Goal: Information Seeking & Learning: Learn about a topic

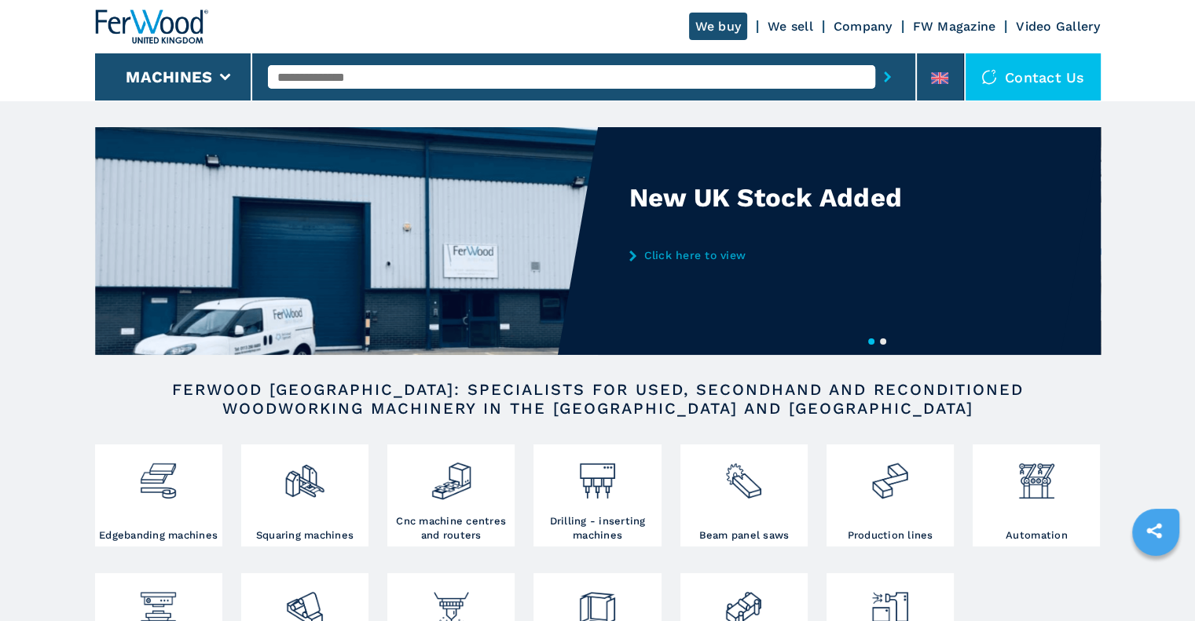
click at [302, 71] on input "text" at bounding box center [571, 77] width 607 height 24
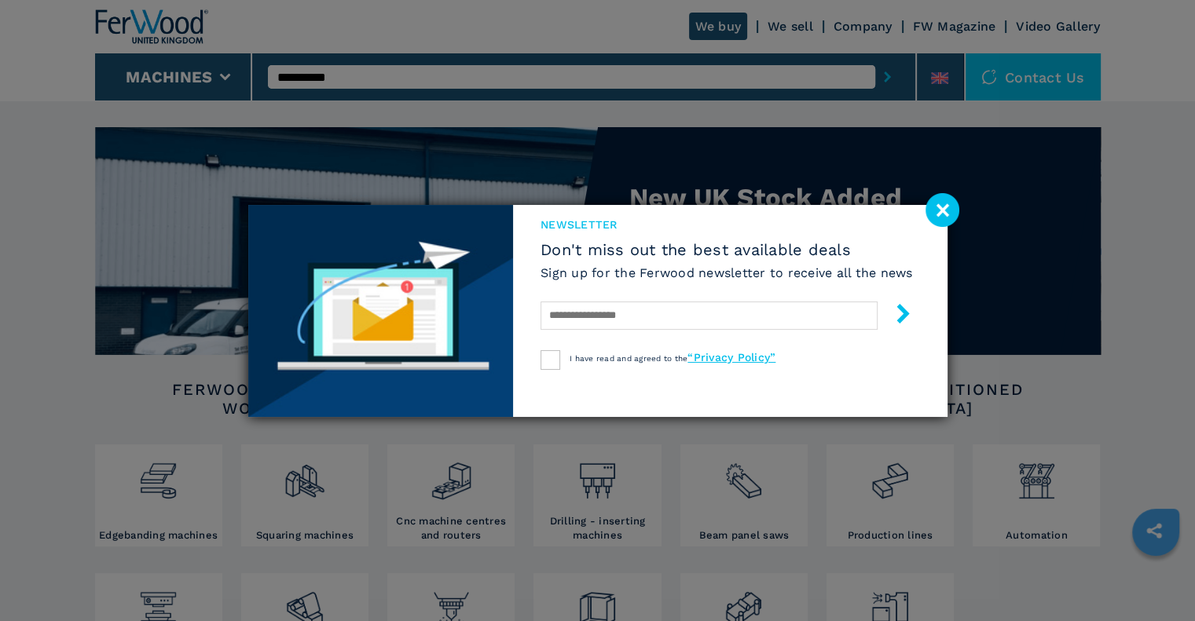
click at [945, 213] on image at bounding box center [942, 210] width 34 height 34
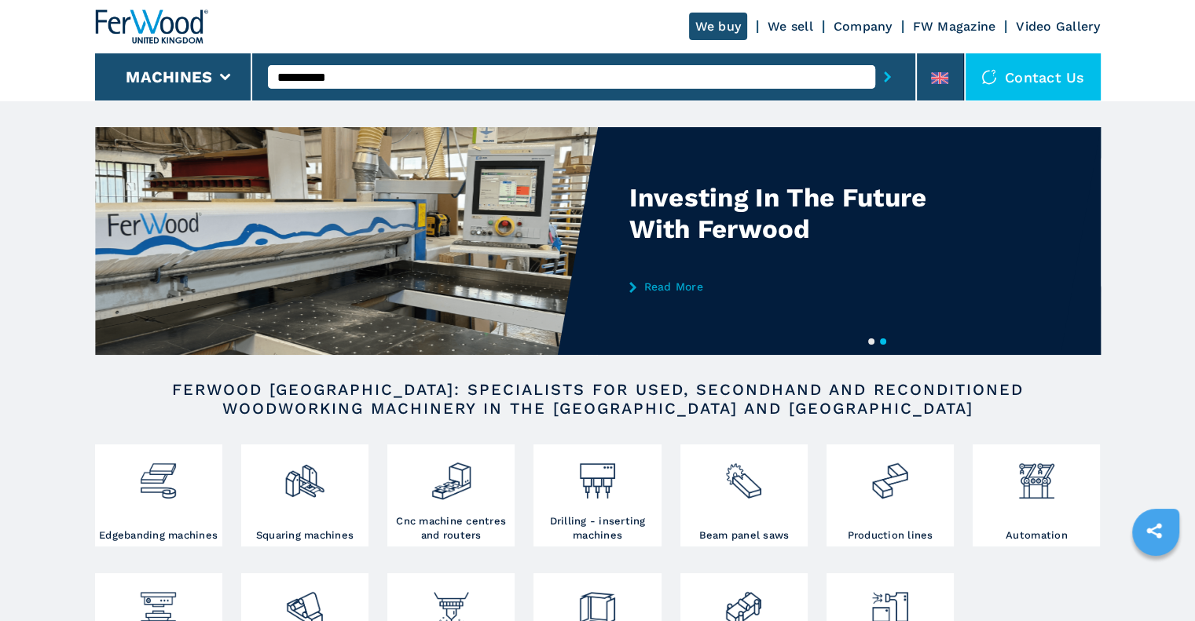
click at [834, 82] on input "**********" at bounding box center [571, 77] width 607 height 24
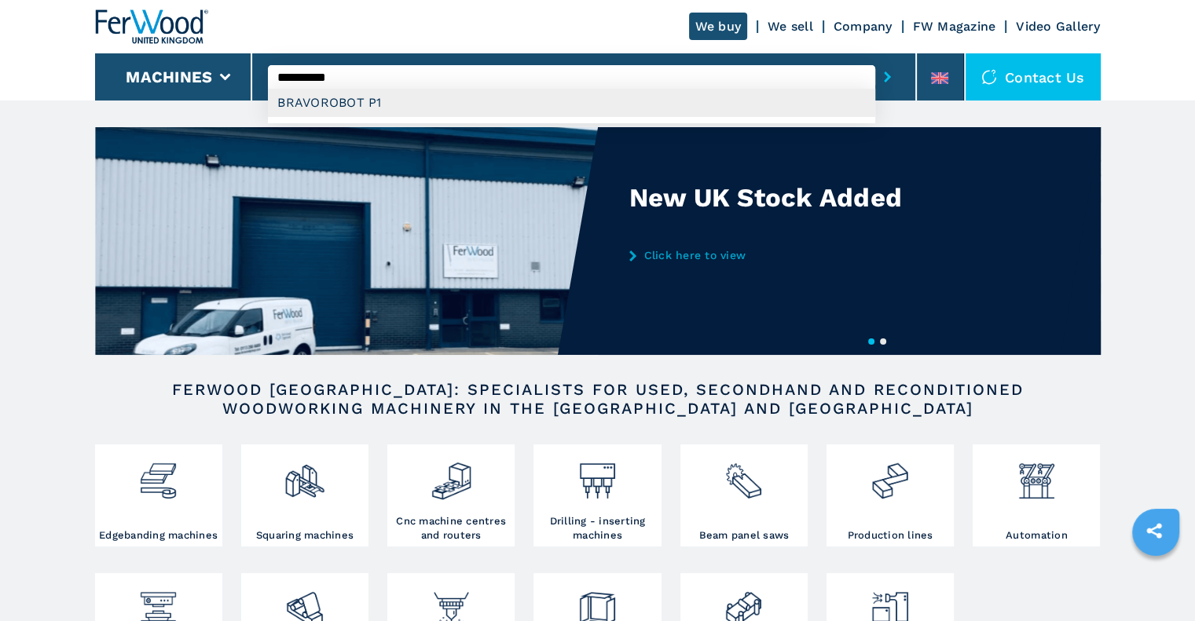
click at [814, 95] on div "BRAVOROBOT P1" at bounding box center [571, 103] width 607 height 28
type input "**********"
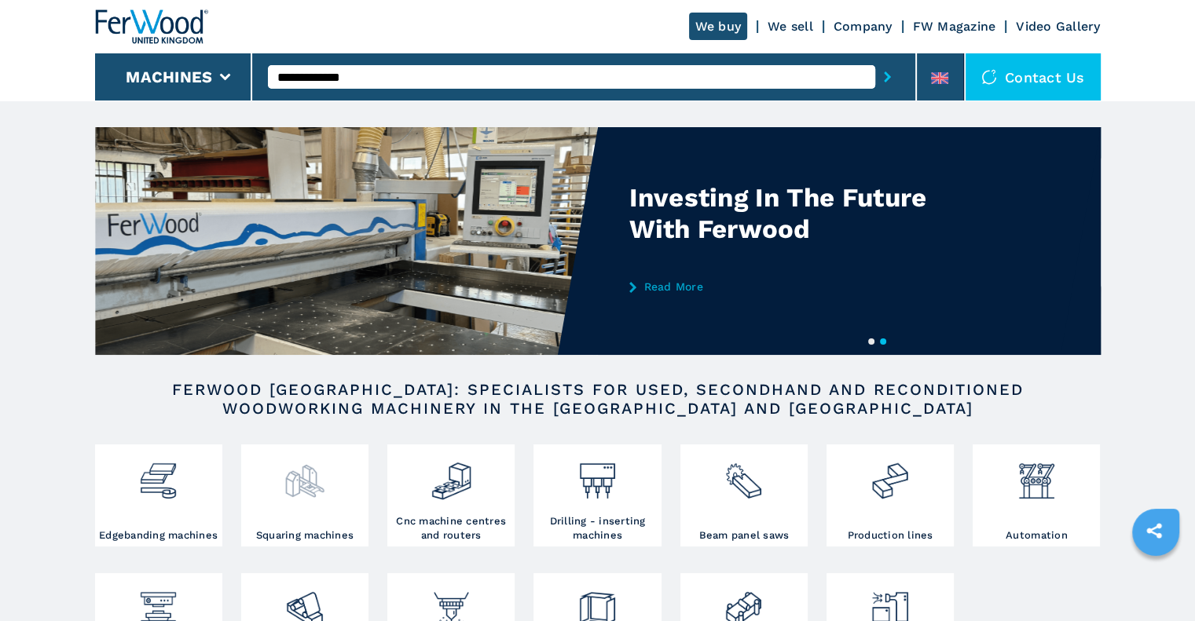
click at [307, 449] on img at bounding box center [305, 475] width 42 height 53
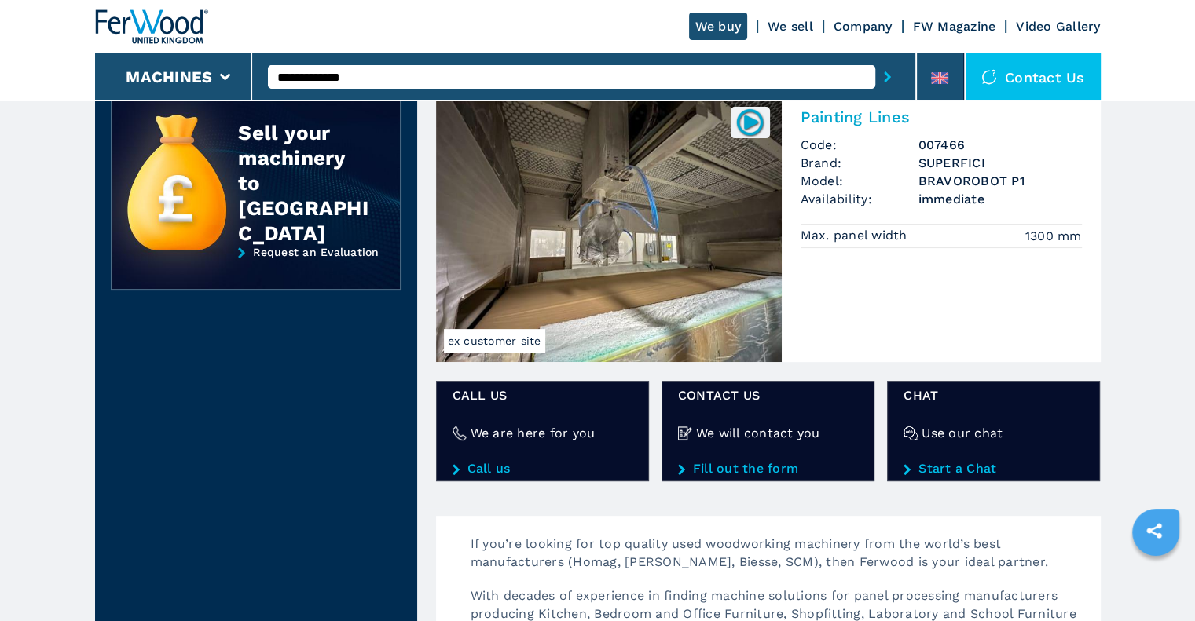
scroll to position [322, 0]
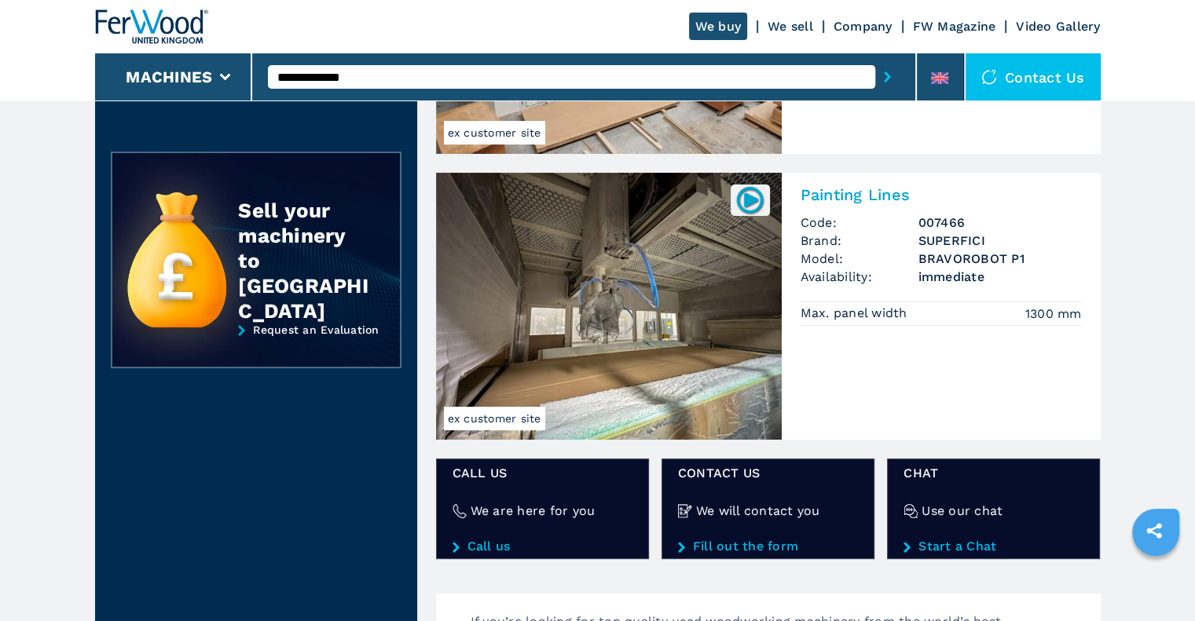
click at [634, 317] on img at bounding box center [609, 306] width 346 height 267
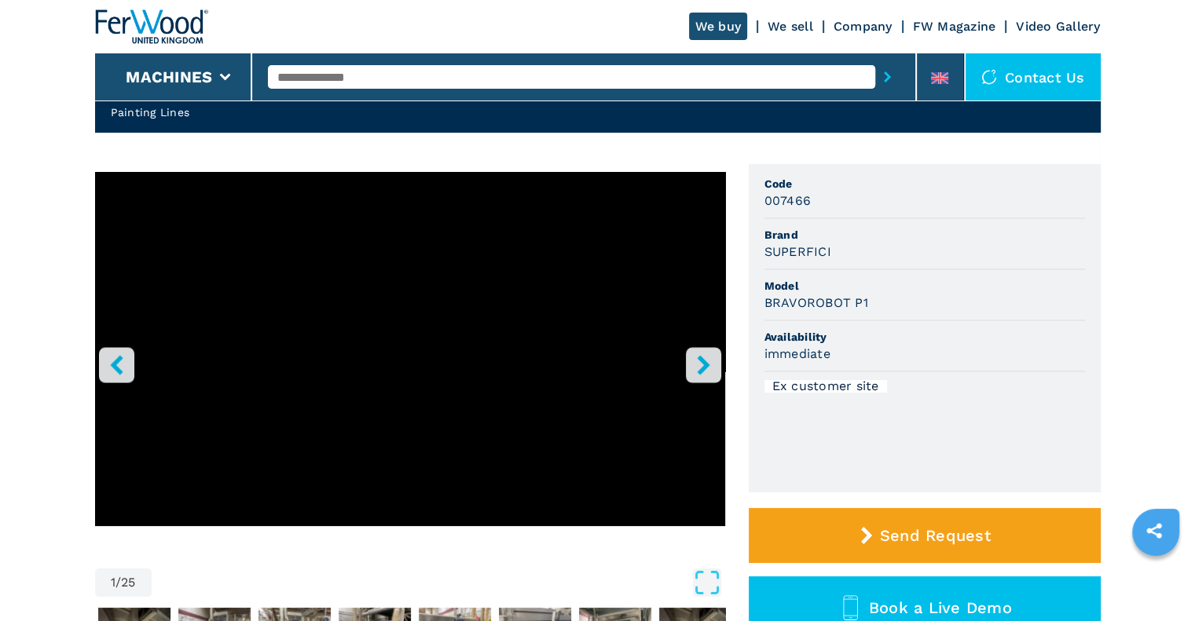
scroll to position [94, 0]
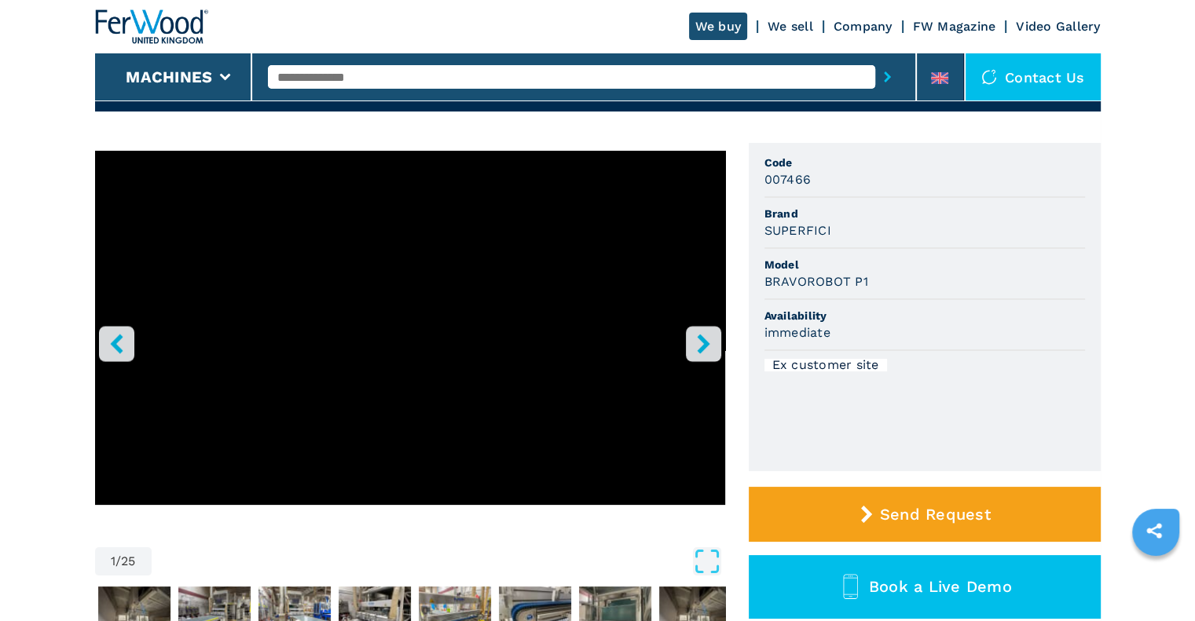
click at [705, 344] on icon "right-button" at bounding box center [703, 344] width 13 height 20
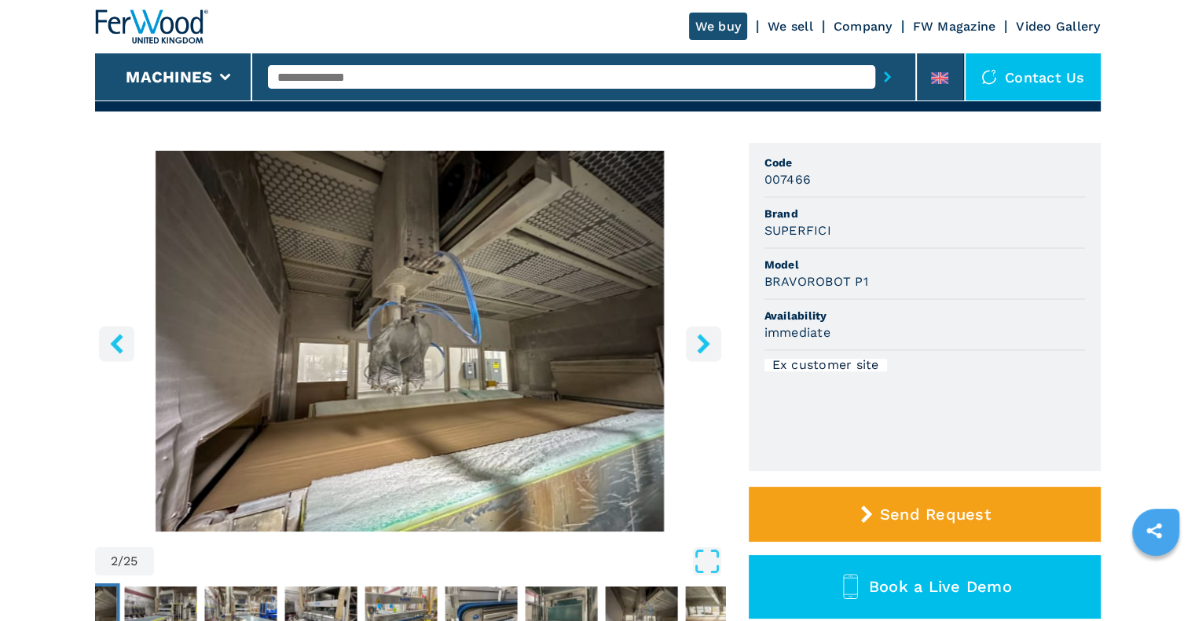
click at [705, 344] on icon "right-button" at bounding box center [703, 344] width 13 height 20
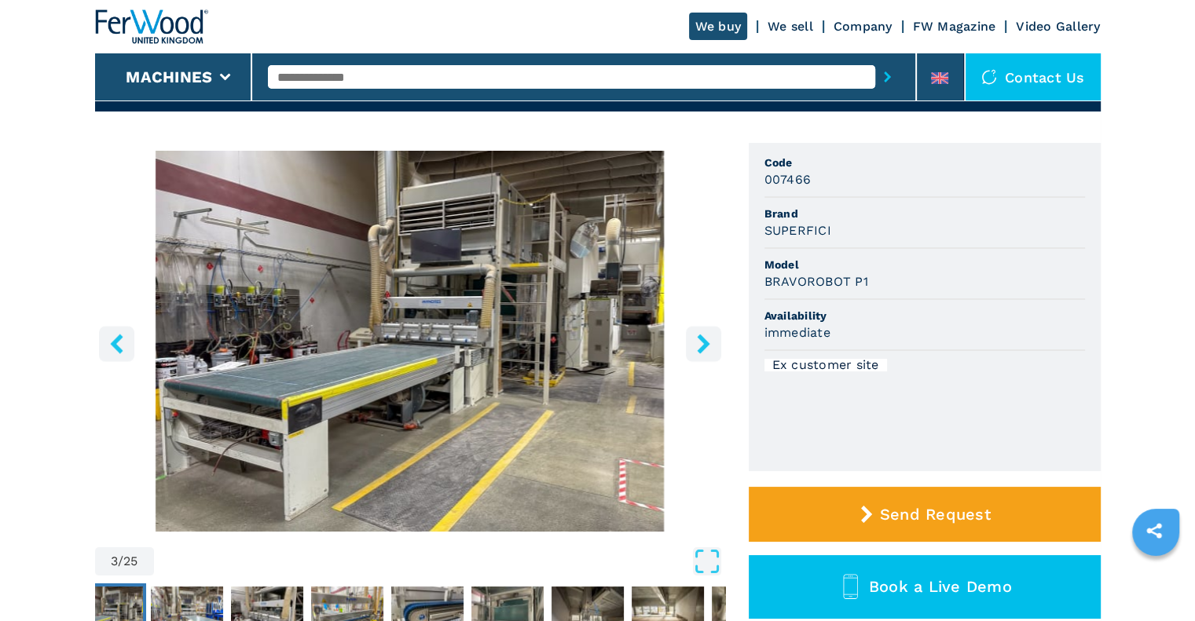
click at [704, 339] on icon "right-button" at bounding box center [703, 344] width 13 height 20
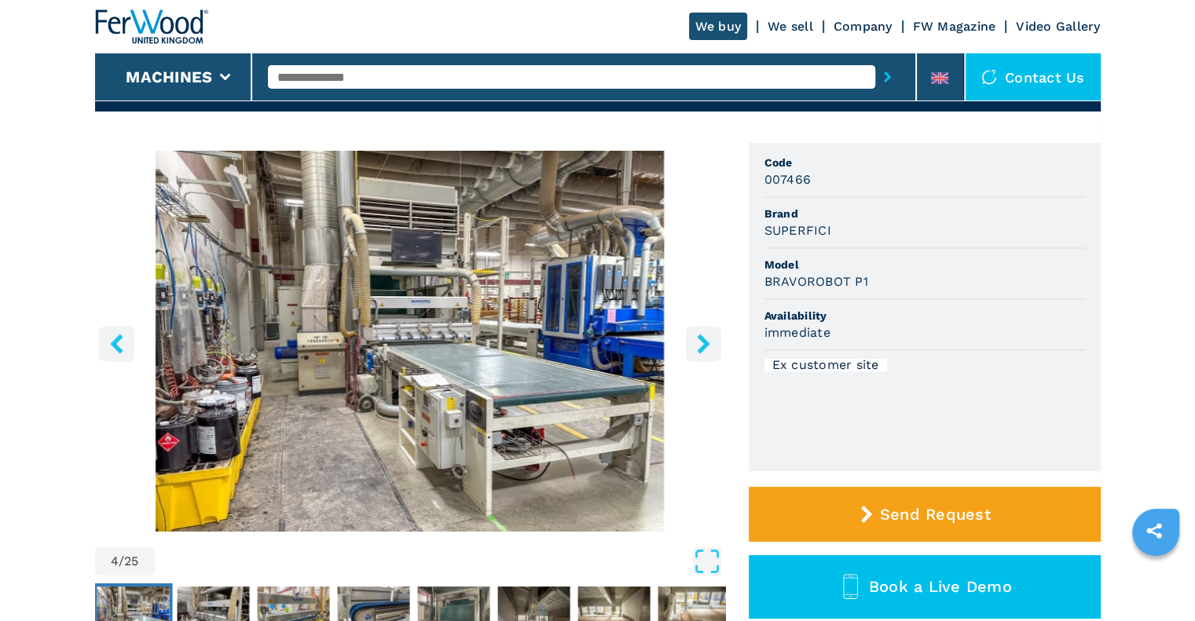
click at [704, 339] on icon "right-button" at bounding box center [703, 344] width 13 height 20
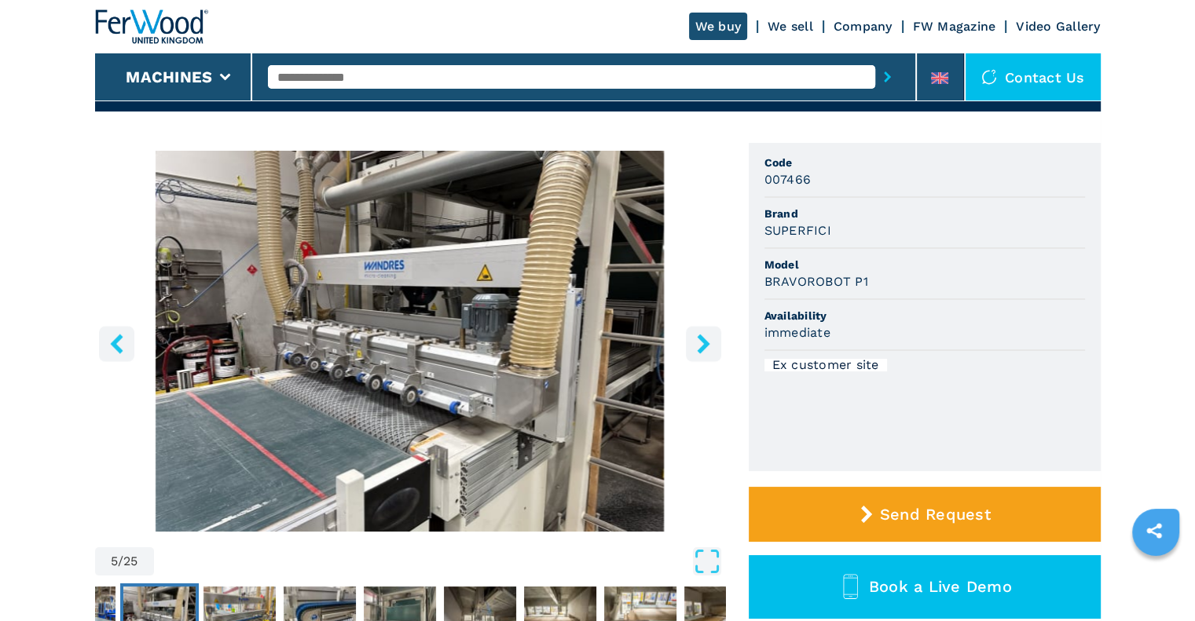
click at [701, 350] on icon "right-button" at bounding box center [703, 344] width 13 height 20
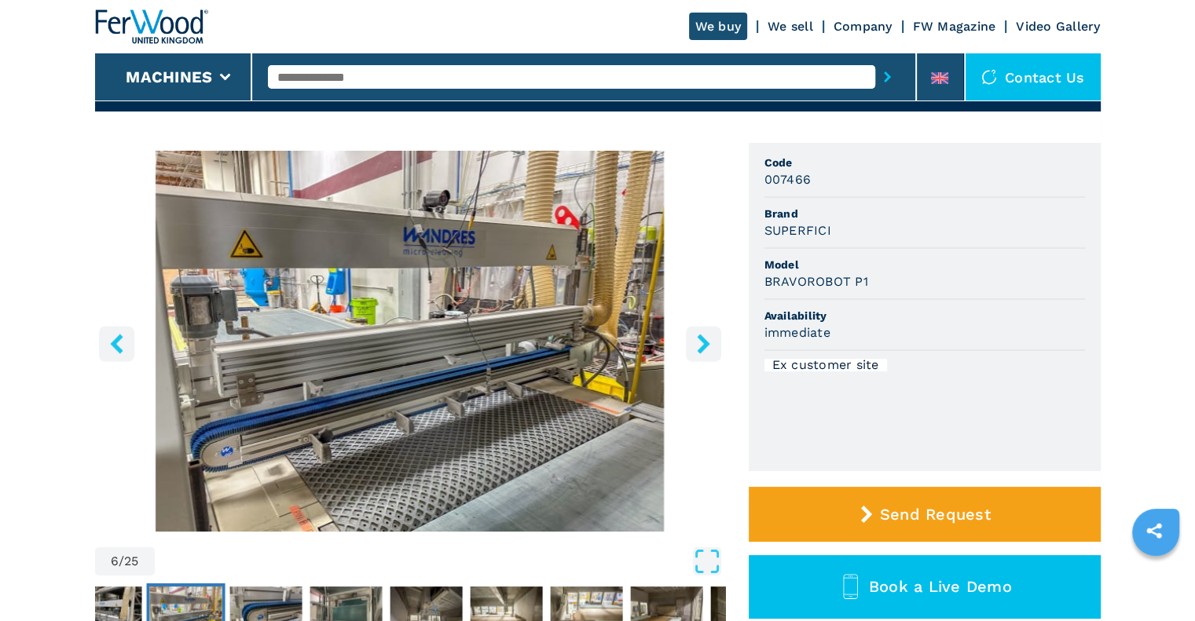
click at [701, 350] on icon "right-button" at bounding box center [703, 344] width 13 height 20
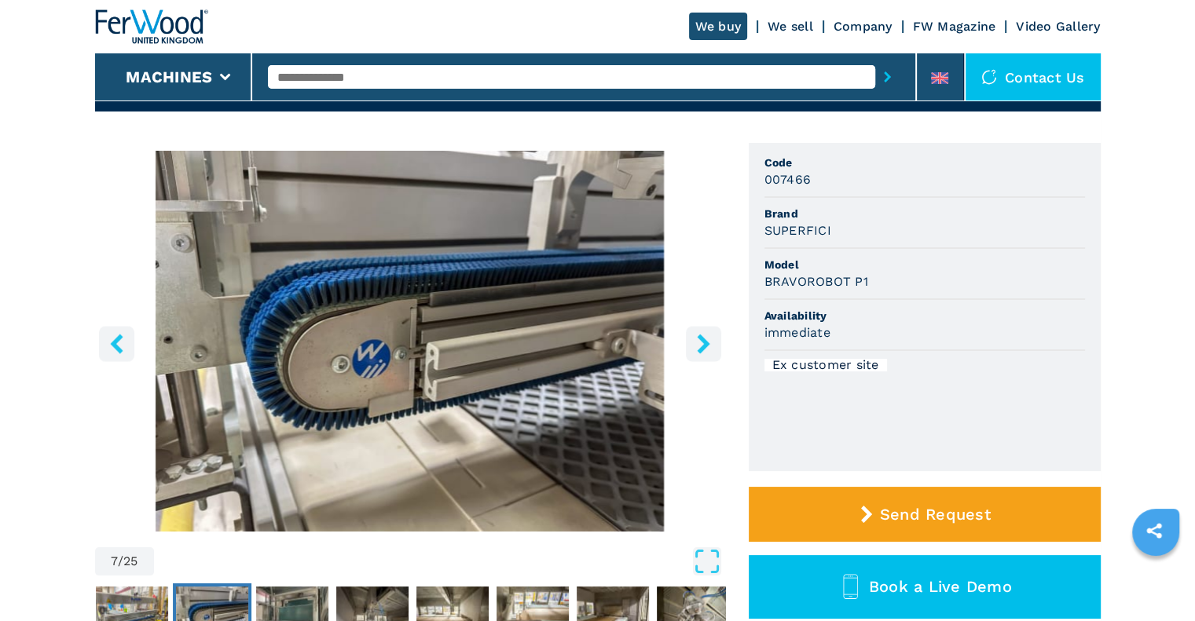
click at [701, 350] on icon "right-button" at bounding box center [703, 344] width 13 height 20
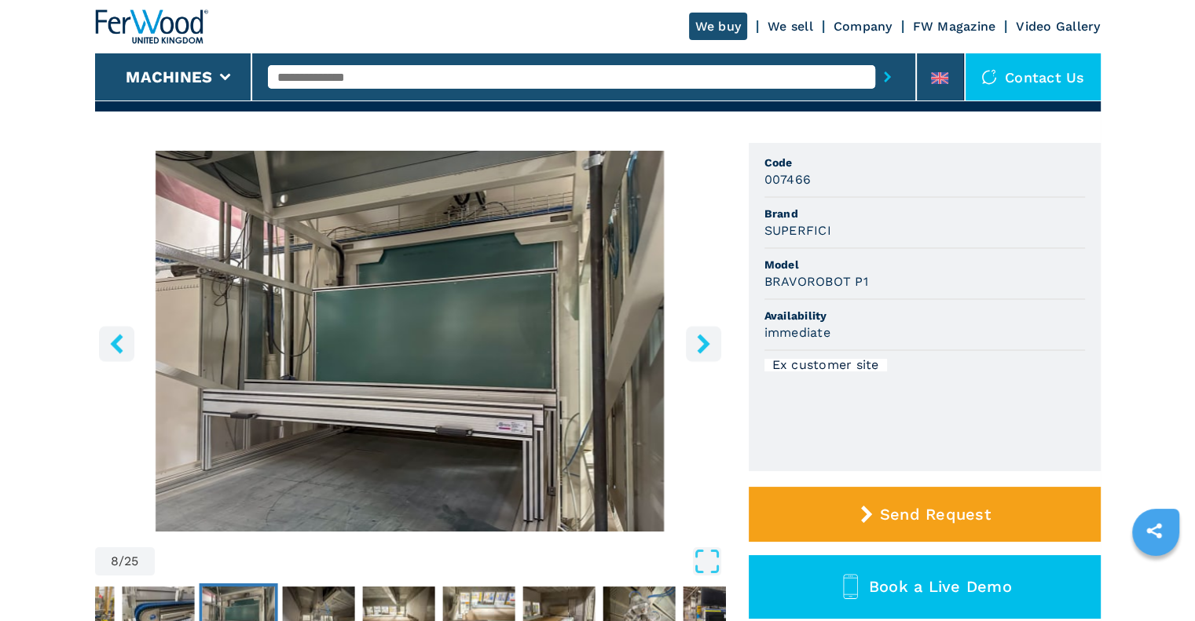
click at [701, 350] on icon "right-button" at bounding box center [703, 344] width 13 height 20
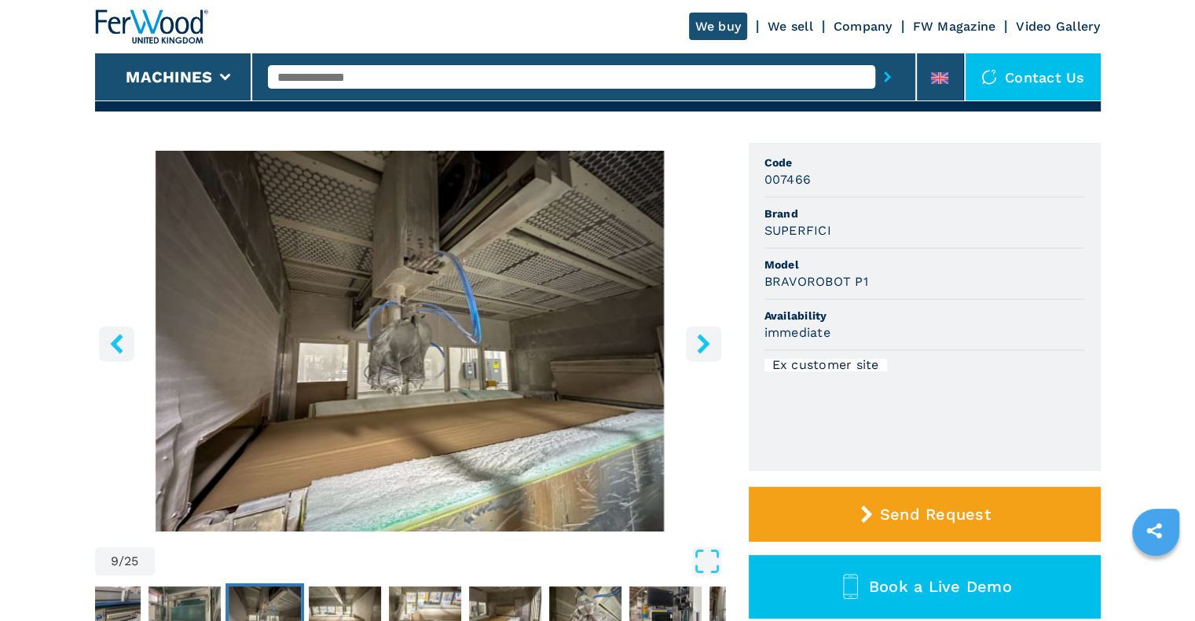
click at [701, 350] on icon "right-button" at bounding box center [703, 344] width 13 height 20
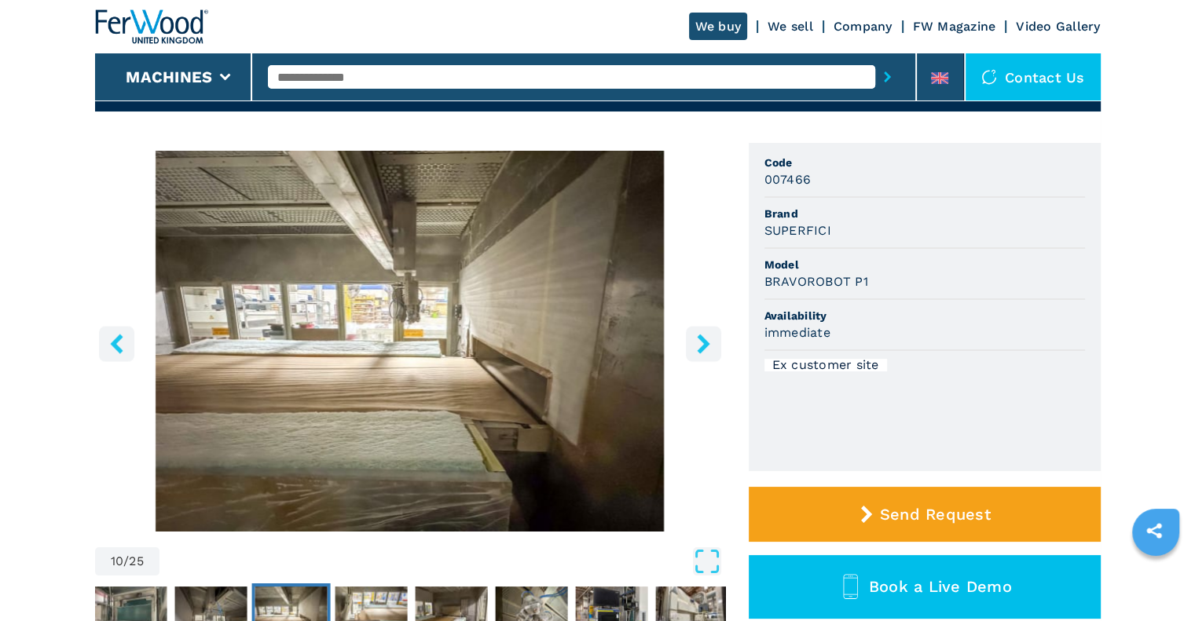
click at [701, 350] on icon "right-button" at bounding box center [703, 344] width 13 height 20
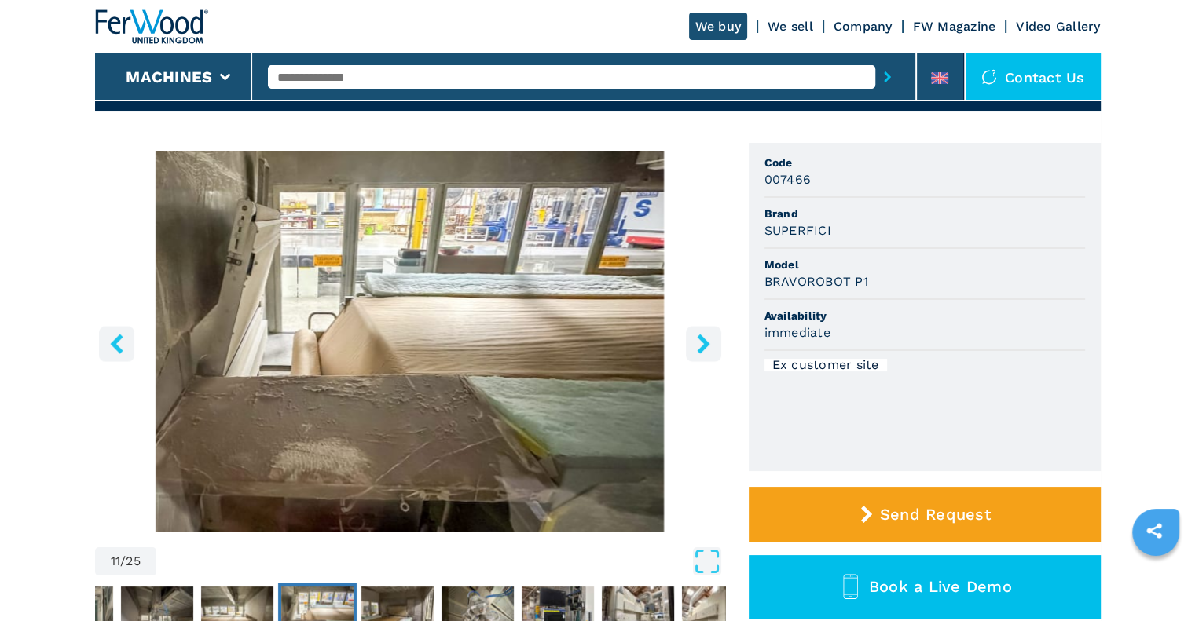
click at [701, 345] on icon "right-button" at bounding box center [704, 344] width 20 height 20
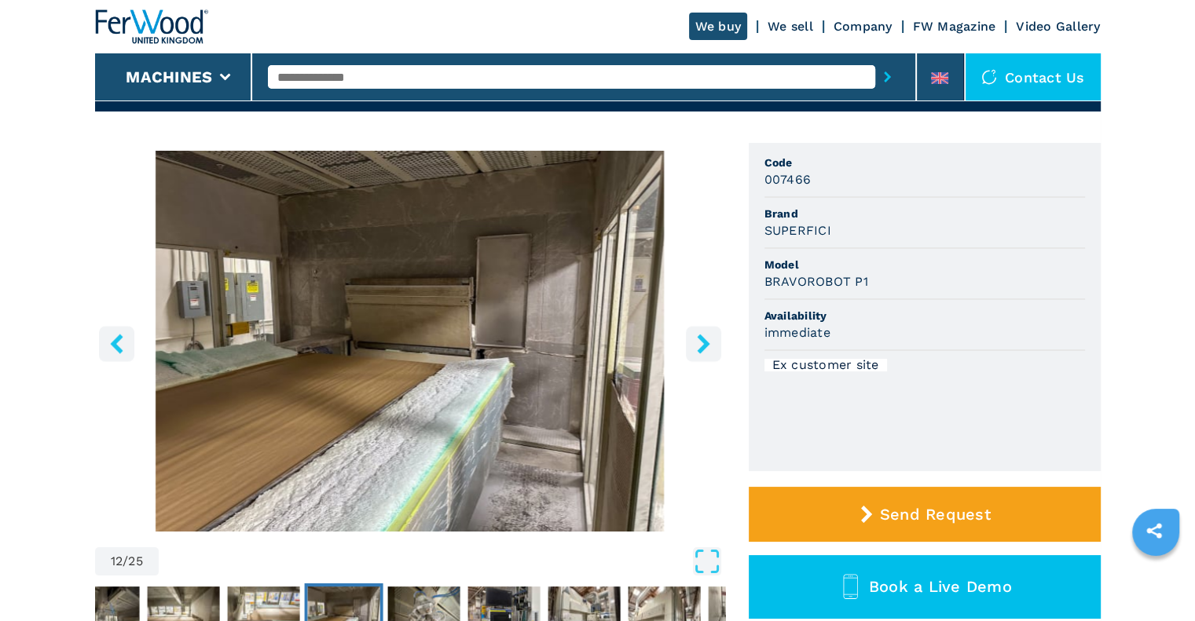
click at [701, 342] on icon "right-button" at bounding box center [704, 344] width 20 height 20
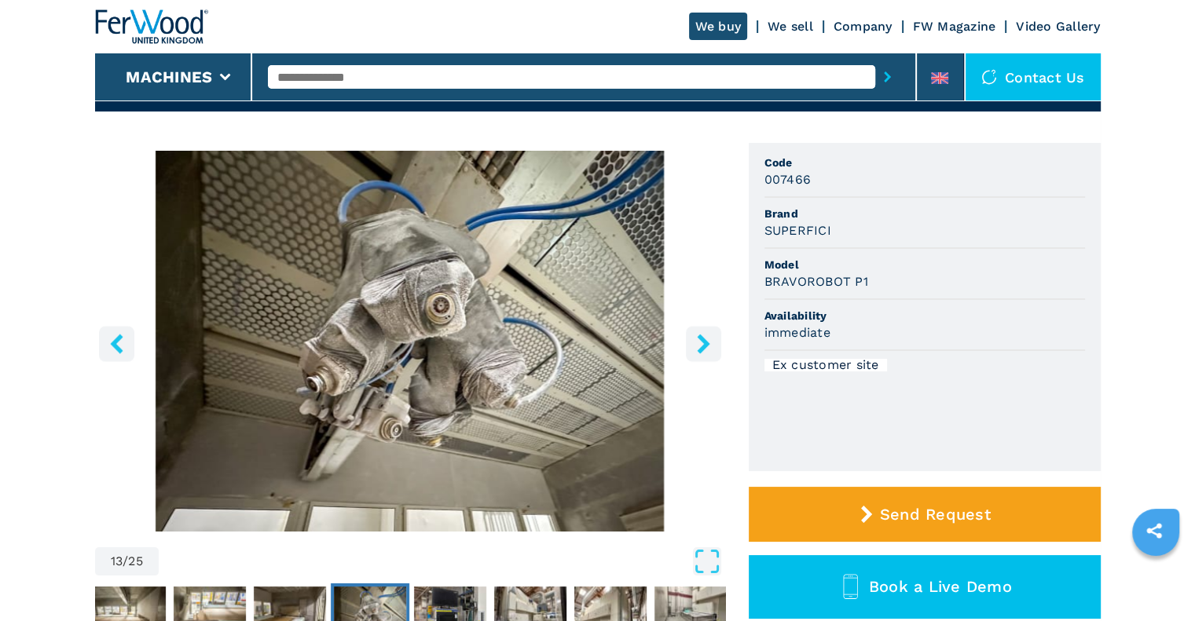
click at [701, 342] on icon "right-button" at bounding box center [704, 344] width 20 height 20
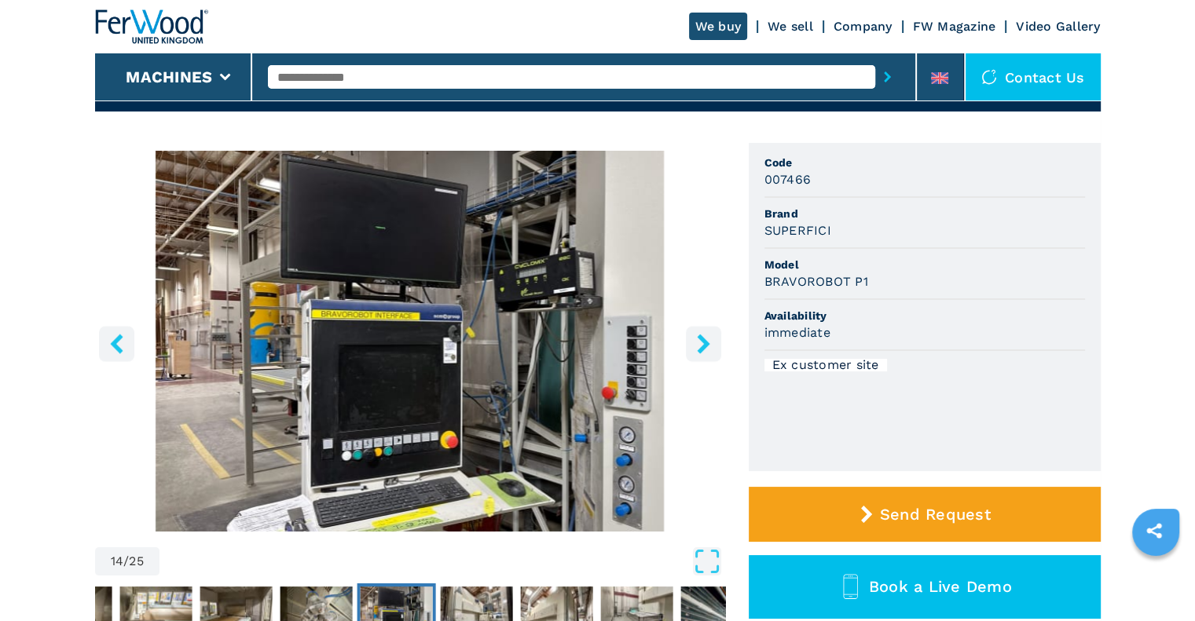
click at [701, 342] on icon "right-button" at bounding box center [704, 344] width 20 height 20
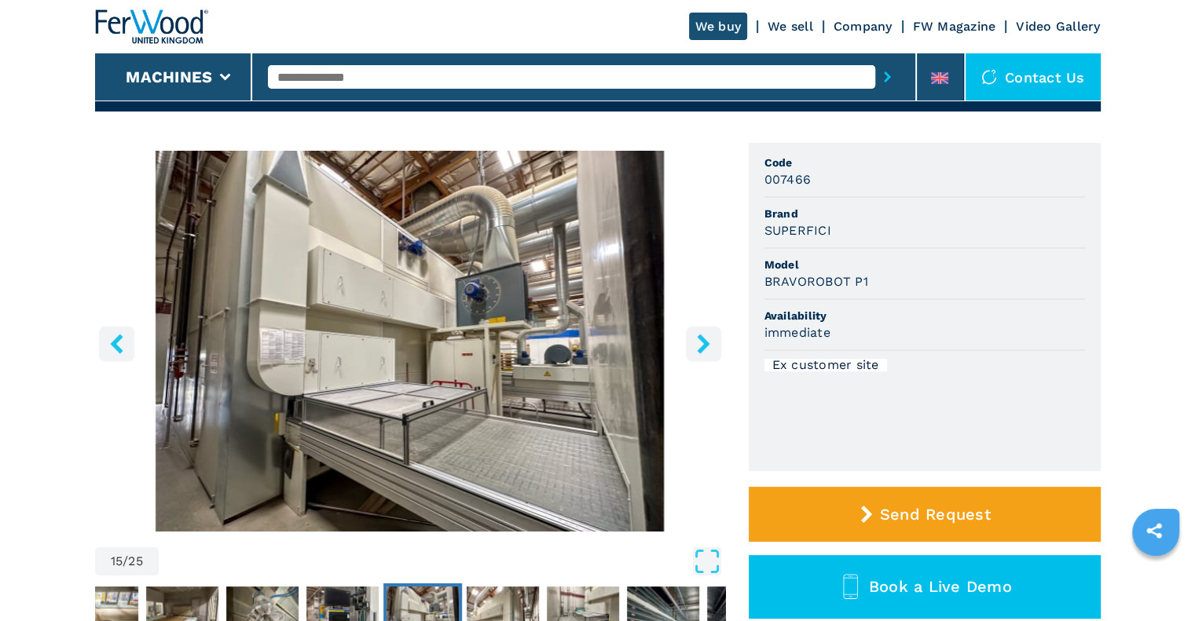
click at [701, 342] on icon "right-button" at bounding box center [704, 344] width 20 height 20
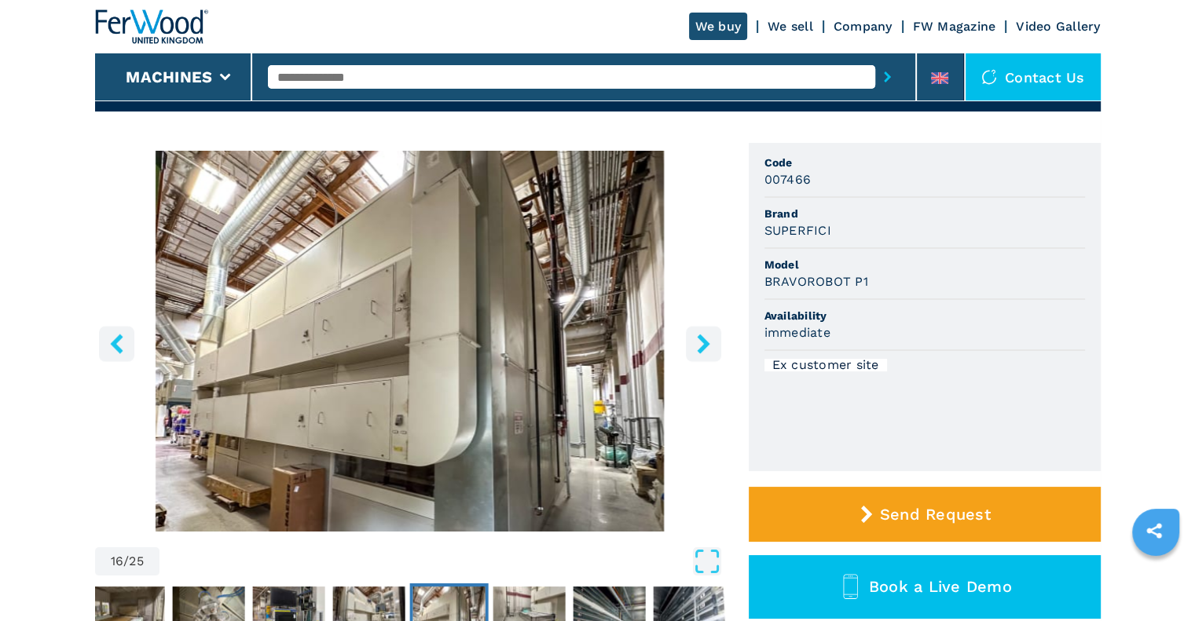
click at [701, 342] on icon "right-button" at bounding box center [704, 344] width 20 height 20
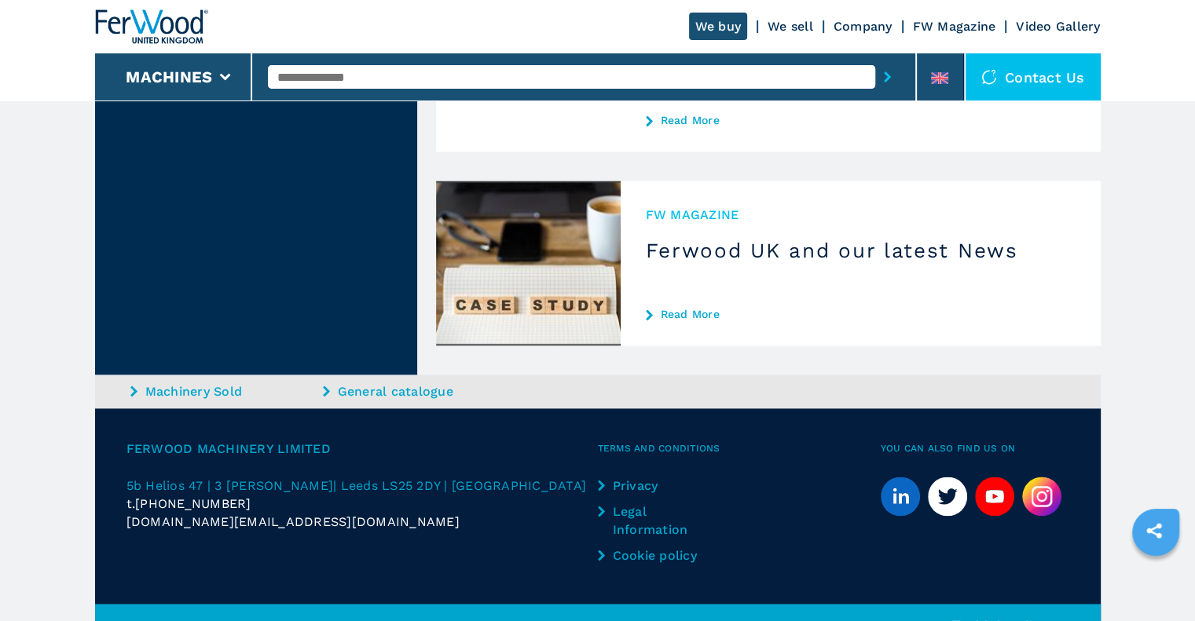
scroll to position [2217, 0]
